Goal: Navigation & Orientation: Find specific page/section

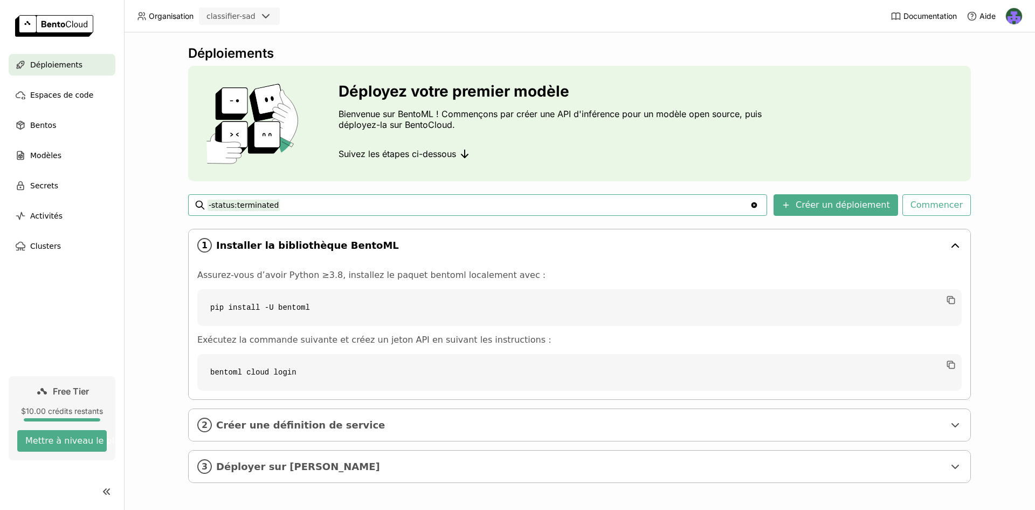
scroll to position [2, 0]
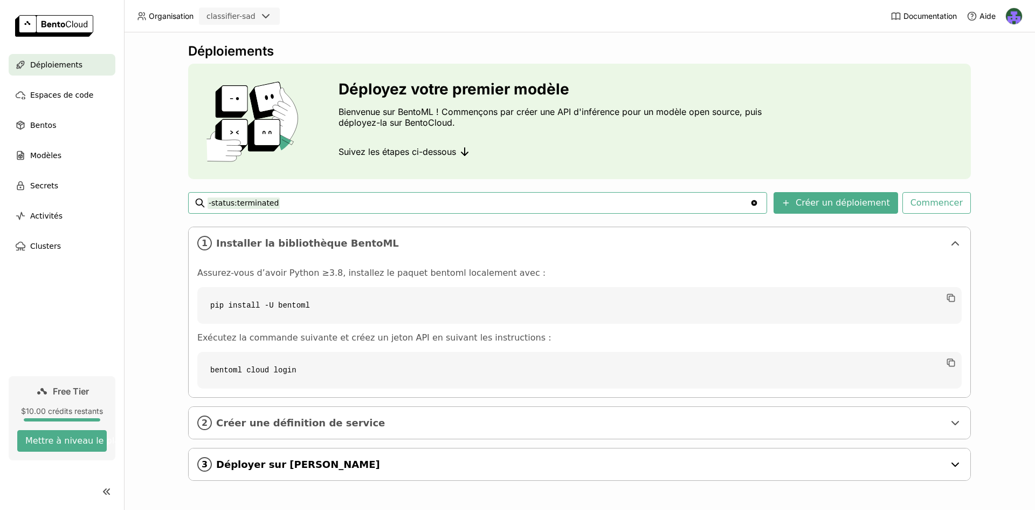
click at [334, 462] on span "Déployer sur [PERSON_NAME]" at bounding box center [580, 464] width 729 height 12
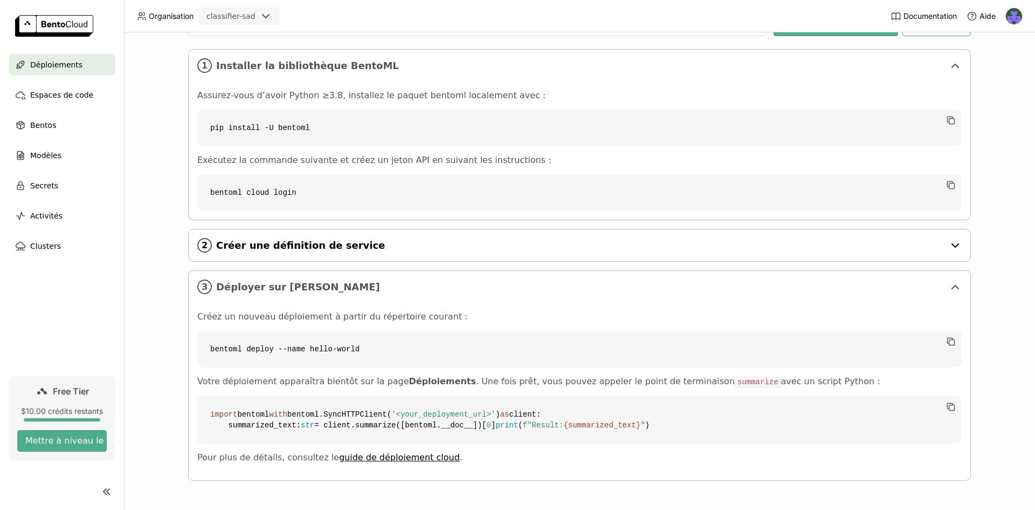
scroll to position [212, 0]
click at [73, 155] on div "Modèles" at bounding box center [62, 156] width 107 height 22
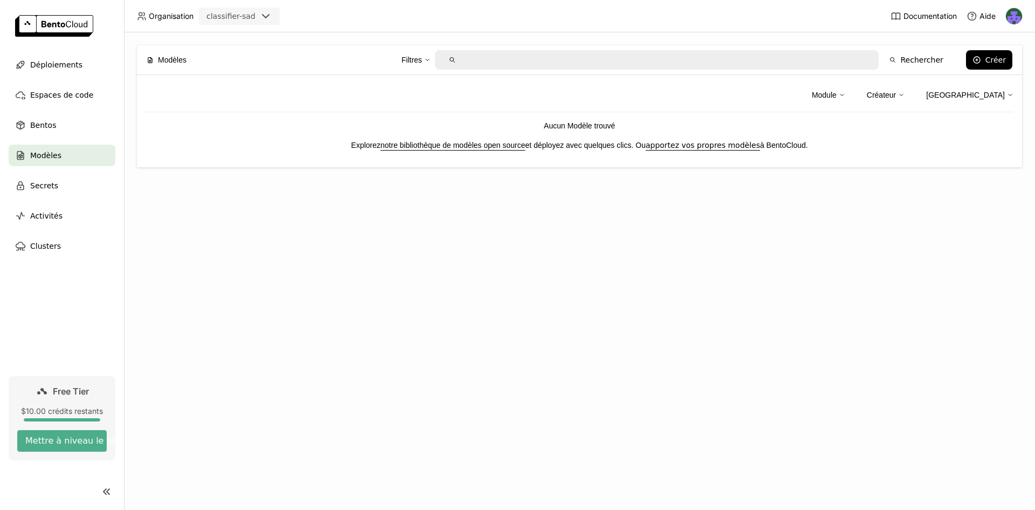
click at [475, 148] on link "notre bibliothèque de modèles open source" at bounding box center [453, 145] width 145 height 9
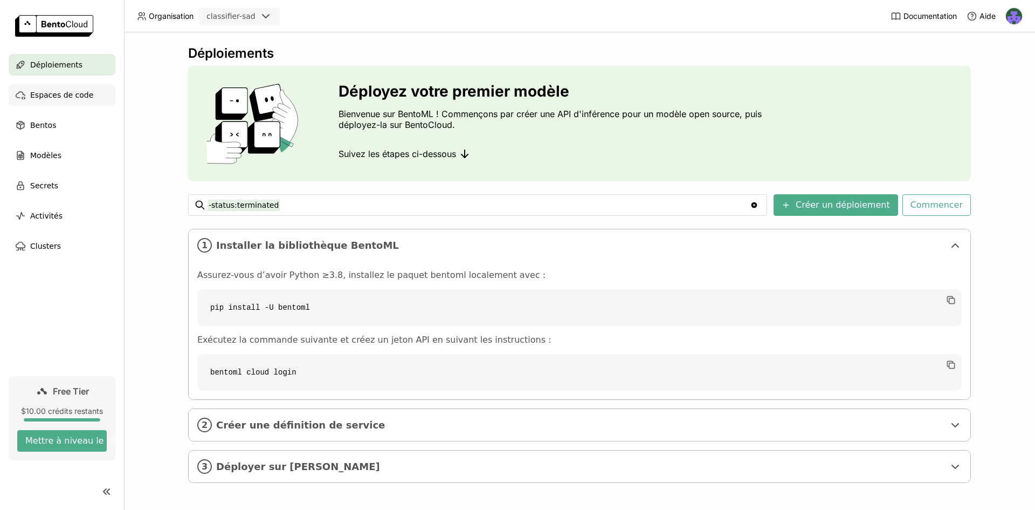
click at [78, 95] on span "Espaces de code" at bounding box center [61, 94] width 63 height 13
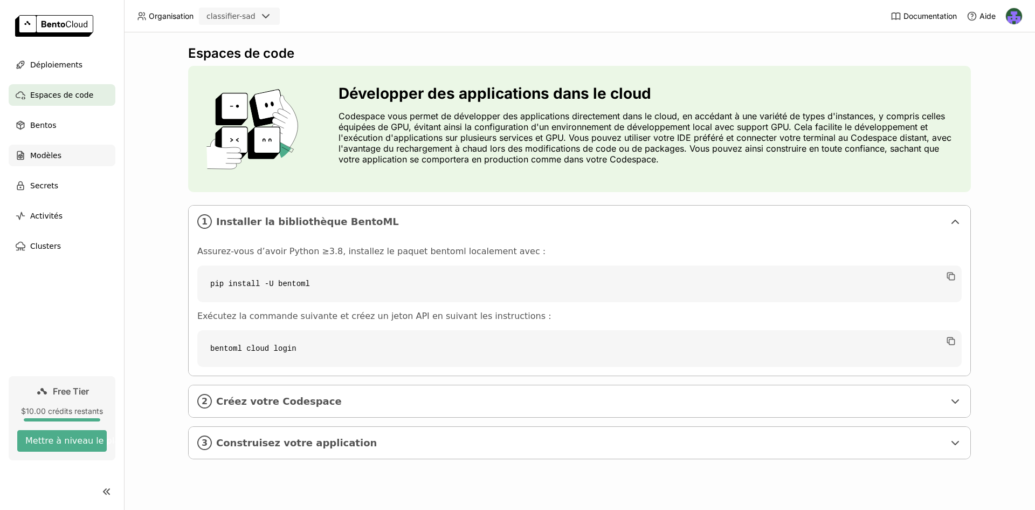
click at [55, 160] on span "Modèles" at bounding box center [45, 155] width 31 height 13
